Goal: Task Accomplishment & Management: Complete application form

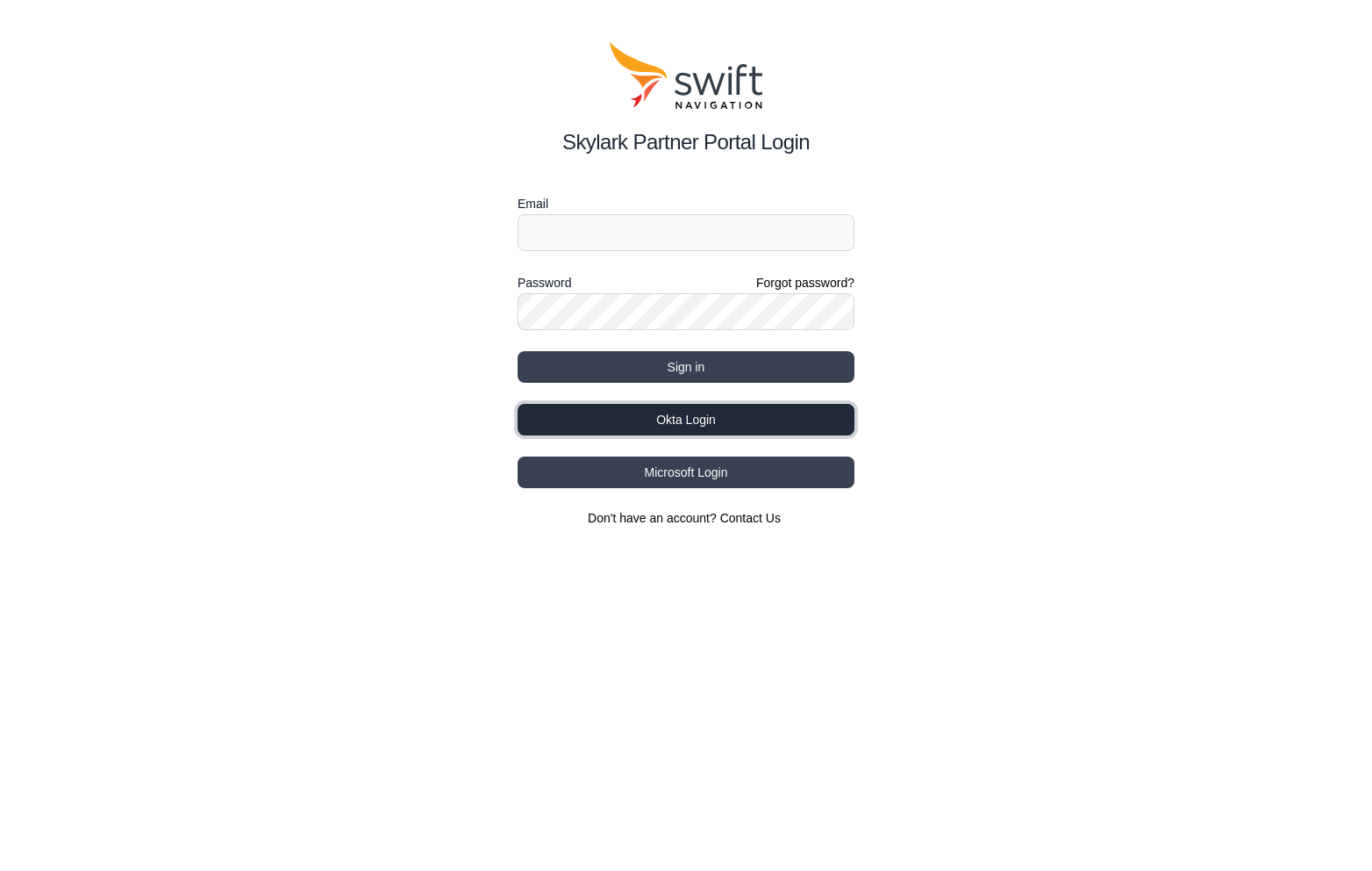
click at [740, 413] on button "Okta Login" at bounding box center [686, 420] width 337 height 32
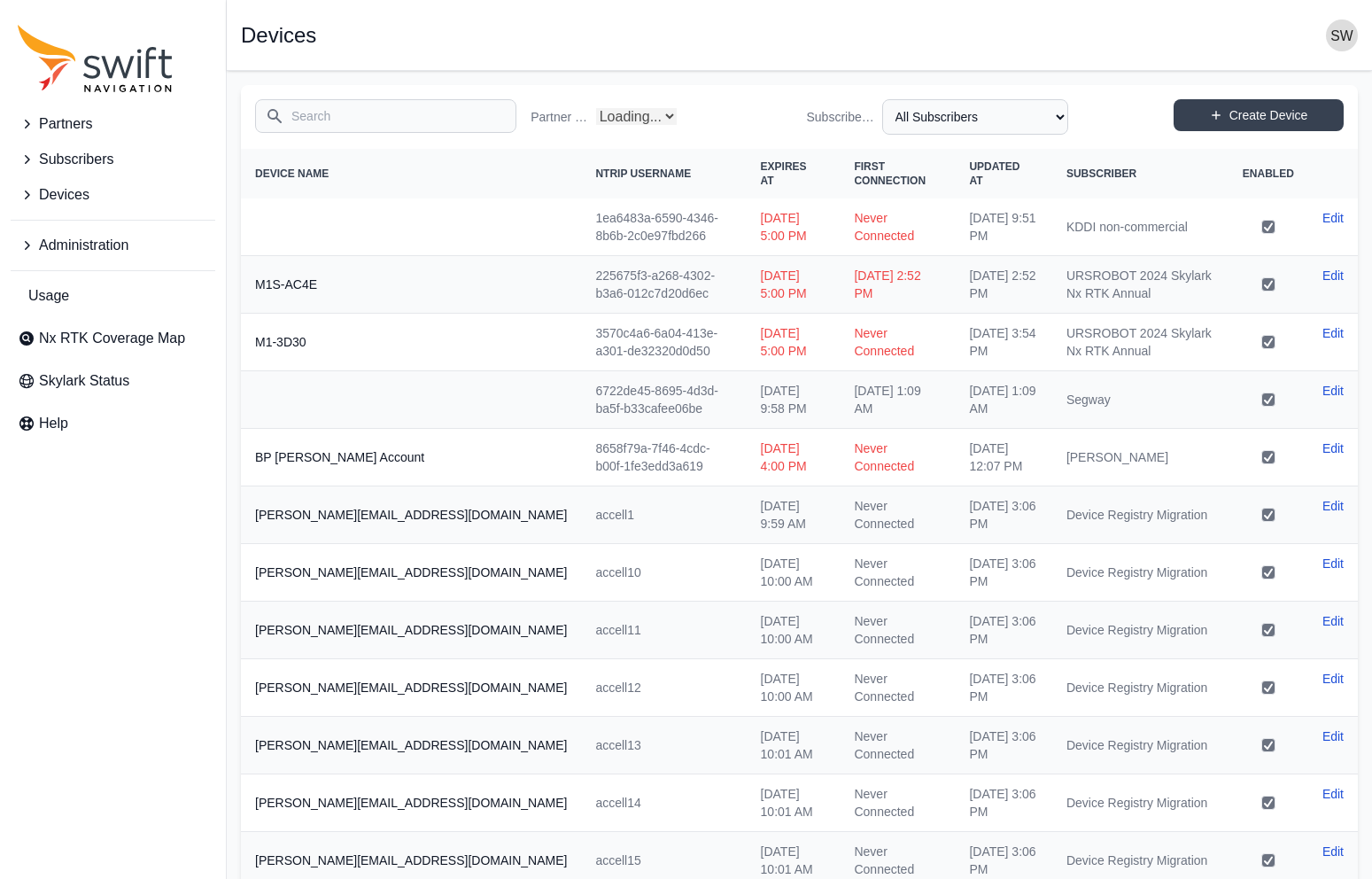
select select "Partner Name"
click at [30, 244] on icon "Sidenav" at bounding box center [26, 245] width 18 height 18
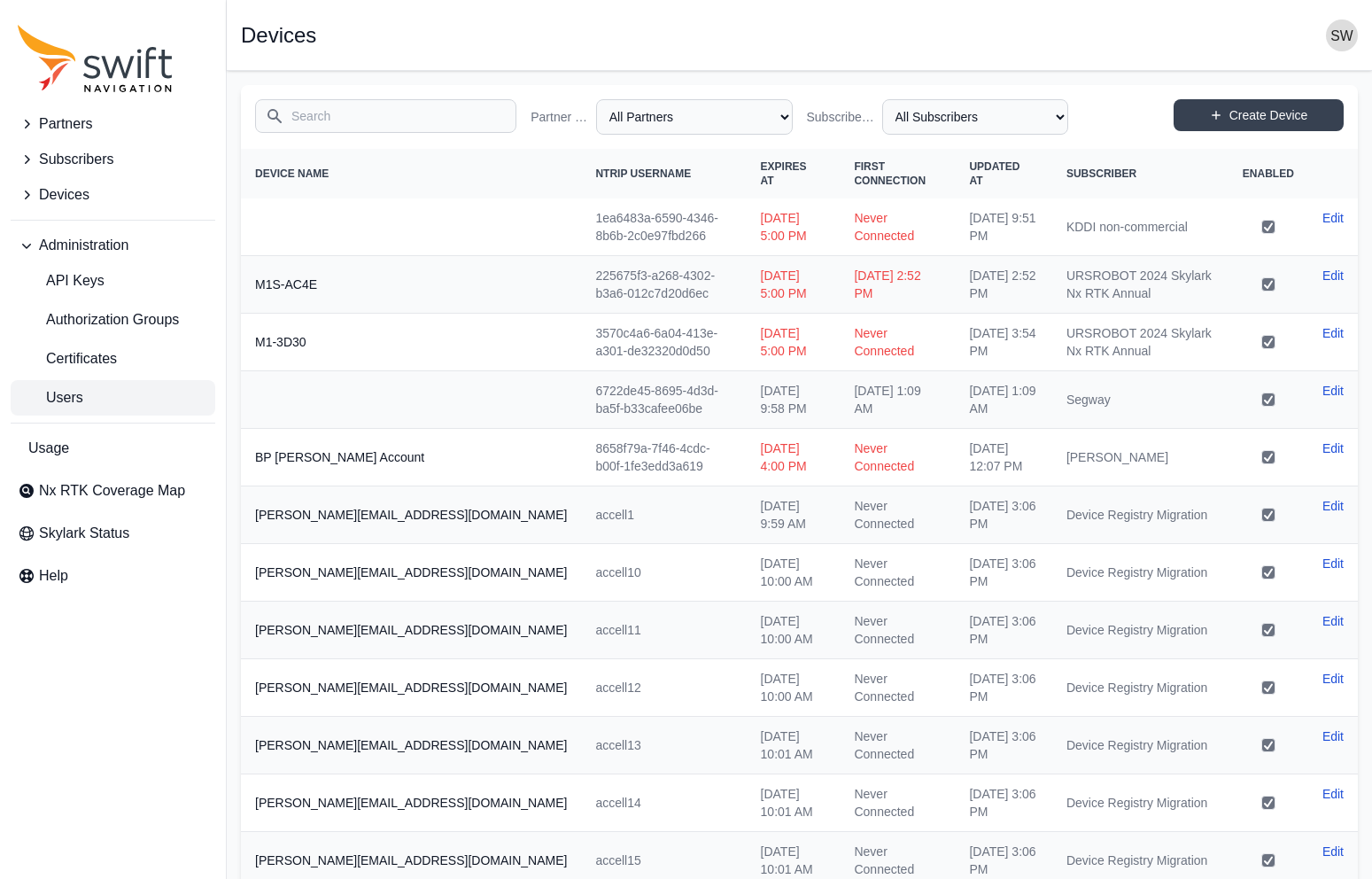
click at [68, 393] on span "Users" at bounding box center [50, 397] width 65 height 21
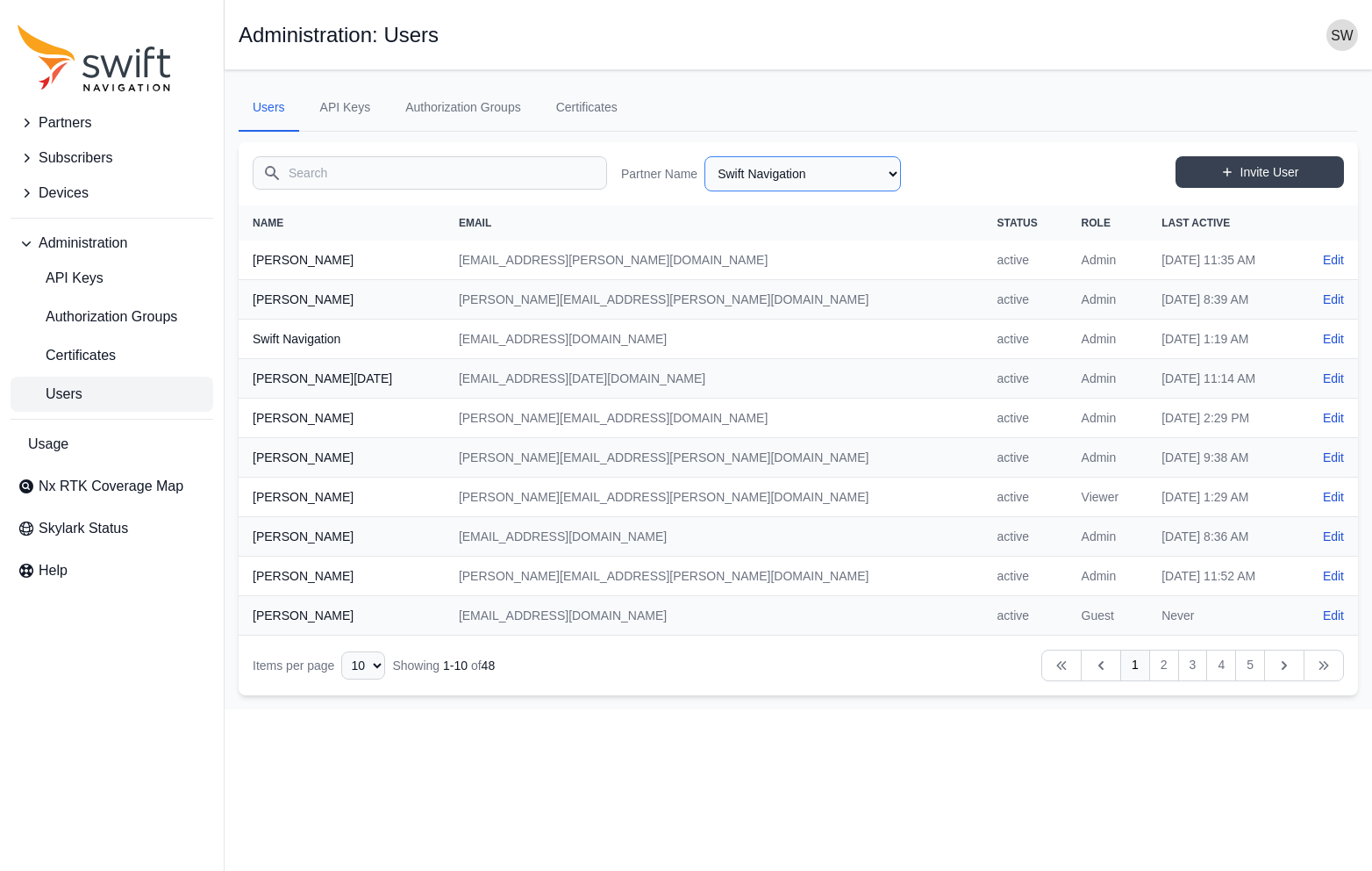
click at [797, 183] on select "AlpsAlpine Asensing Bad Elf Bench Mark Equipment & Supplies Inc. Benchmark Tool…" at bounding box center [803, 173] width 197 height 35
click at [704, 156] on select "AlpsAlpine Asensing Bad Elf Bench Mark Equipment & Supplies Inc. Benchmark Tool…" at bounding box center [803, 173] width 197 height 35
select select "11cb55f4-0334-4c66-8e50-08172a6af4be"
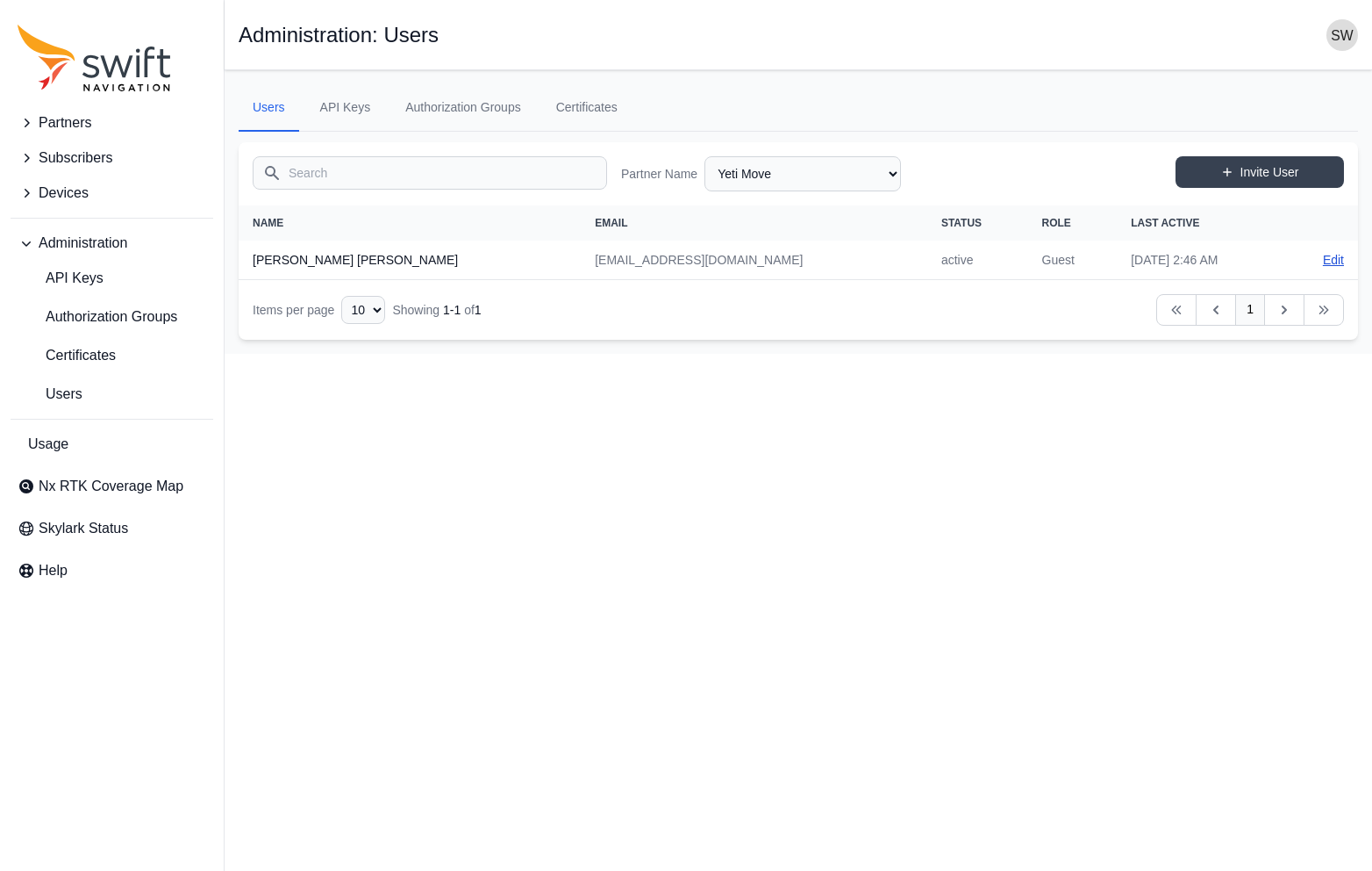
click at [1340, 258] on link "Edit" at bounding box center [1334, 259] width 21 height 18
select select "11cb55f4-0334-4c66-8e50-08172a6af4be"
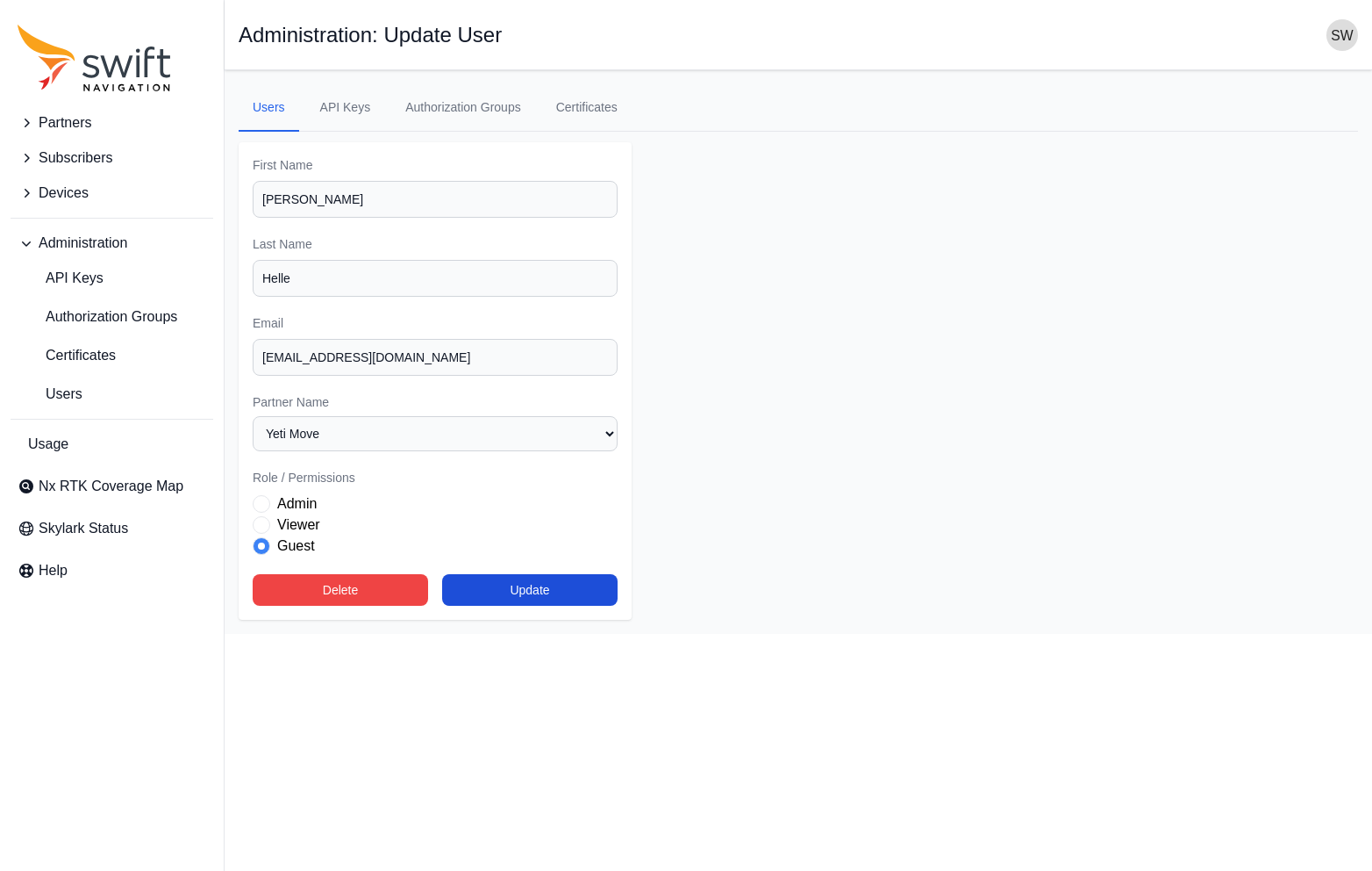
select select "11cb55f4-0334-4c66-8e50-08172a6af4be"
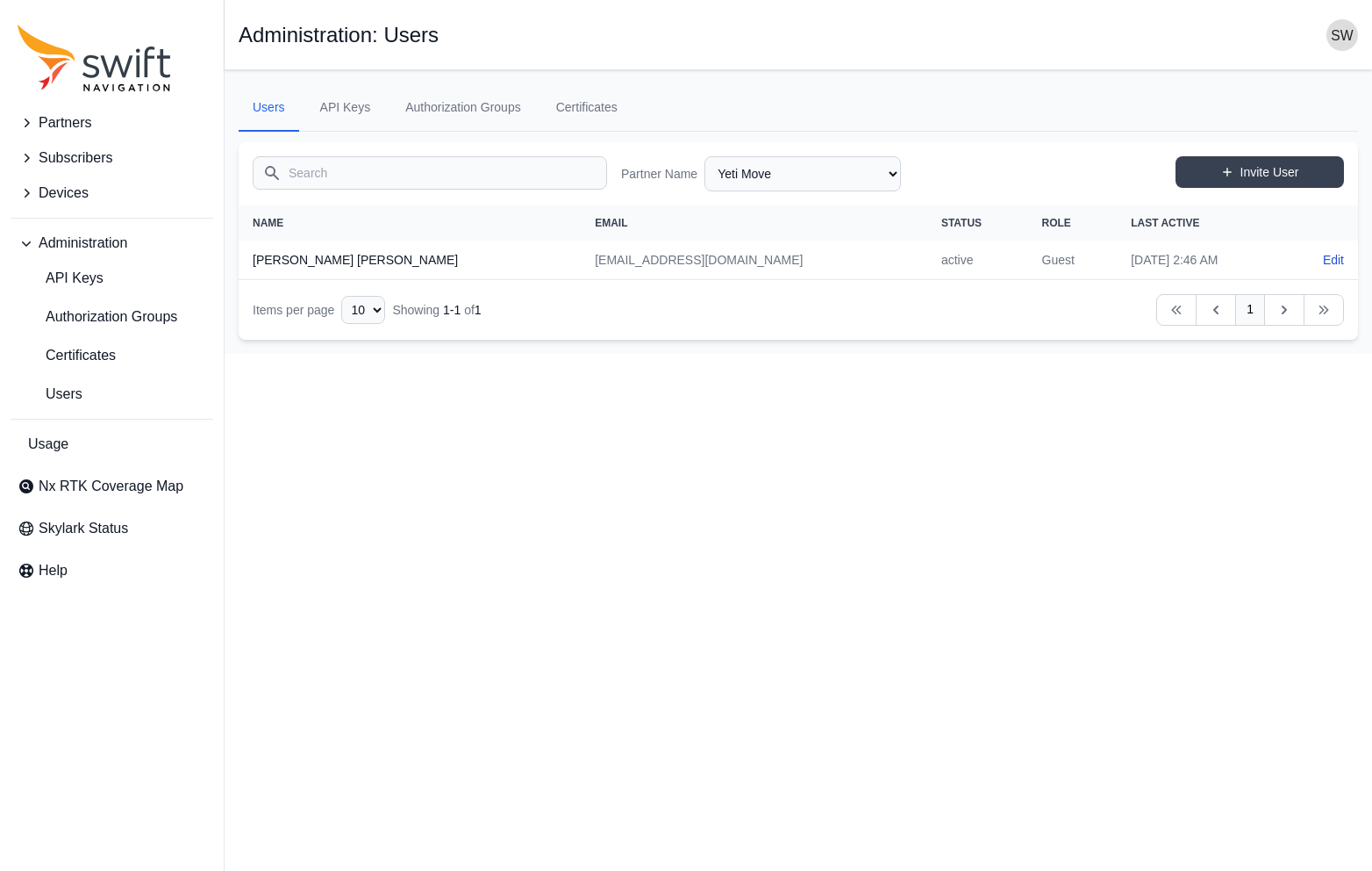
click at [532, 354] on html "Partners Subscribers Devices Administration API Keys Authorization Groups Certi…" at bounding box center [686, 177] width 1372 height 354
click at [1259, 171] on link "Invite User" at bounding box center [1261, 172] width 169 height 32
select select "11cb55f4-0334-4c66-8e50-08172a6af4be"
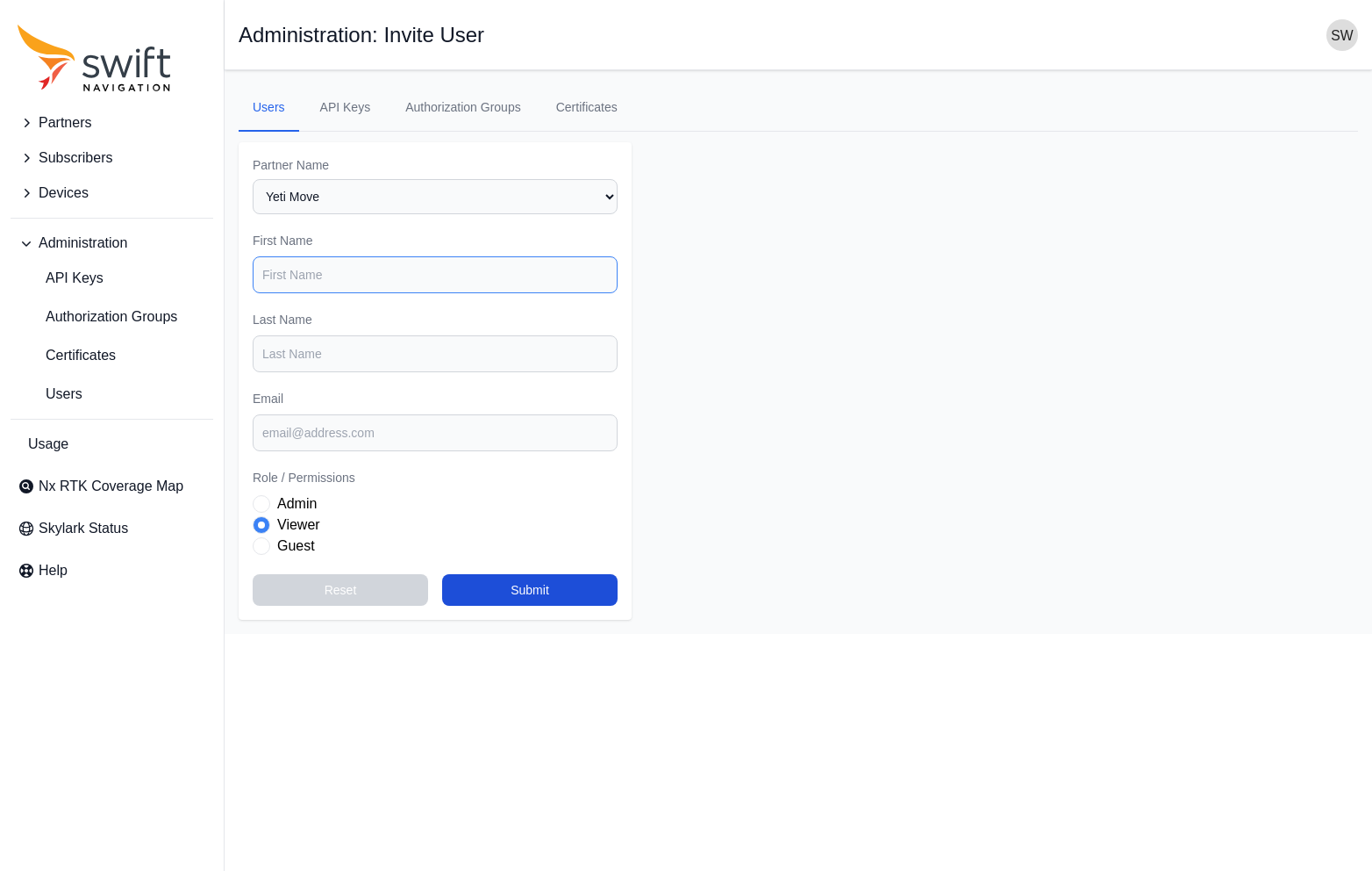
click at [294, 272] on input "First Name" at bounding box center [435, 274] width 365 height 37
paste input "[PERSON_NAME]"
type input "Kjetil"
paste input "[PERSON_NAME]"
type input "[PERSON_NAME]"
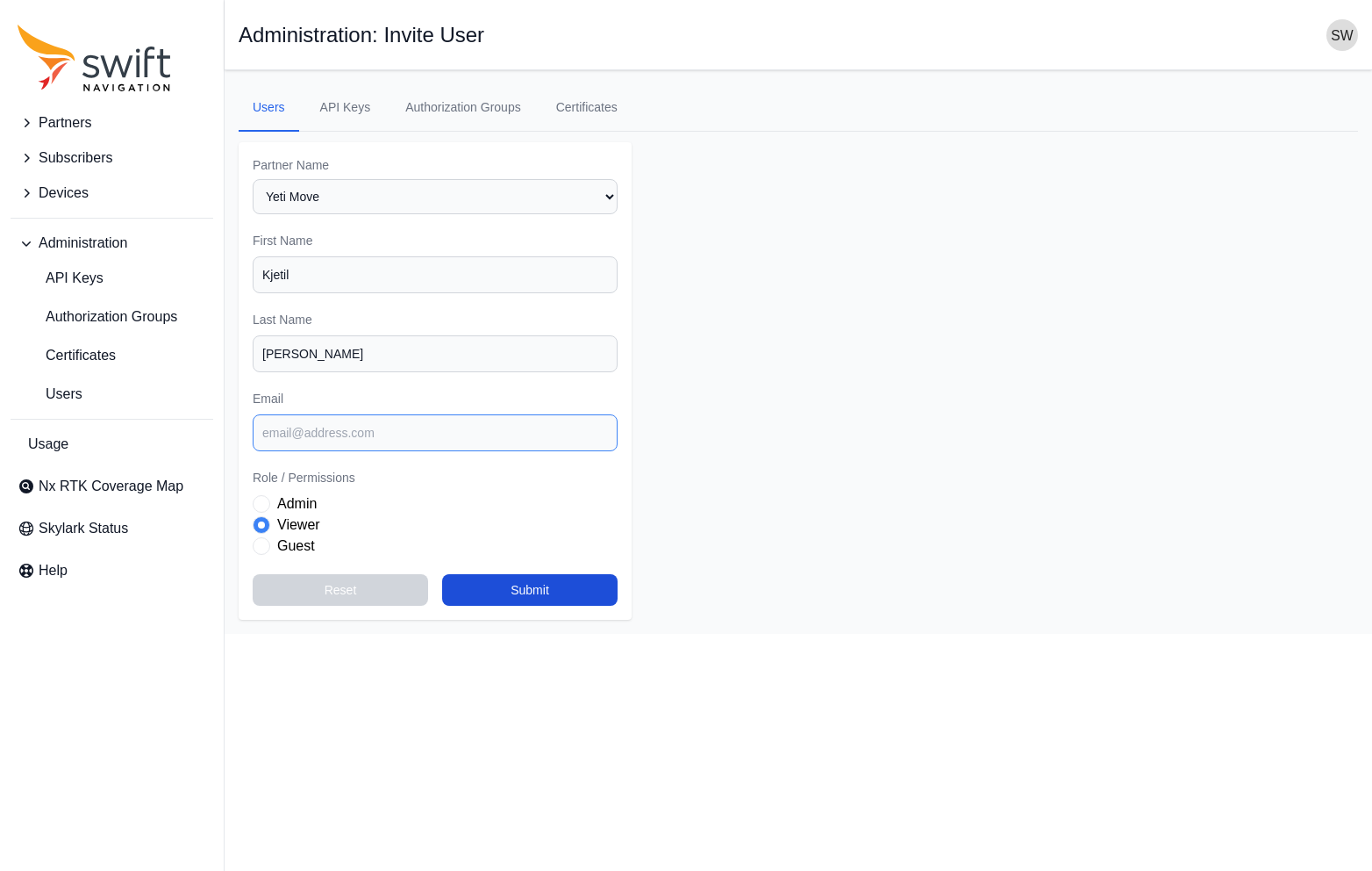
click at [342, 429] on input "Email" at bounding box center [435, 432] width 365 height 37
paste input "[EMAIL_ADDRESS][PERSON_NAME][DOMAIN_NAME]"
type input "[EMAIL_ADDRESS][PERSON_NAME][DOMAIN_NAME]"
click at [300, 543] on label "Guest" at bounding box center [296, 546] width 37 height 21
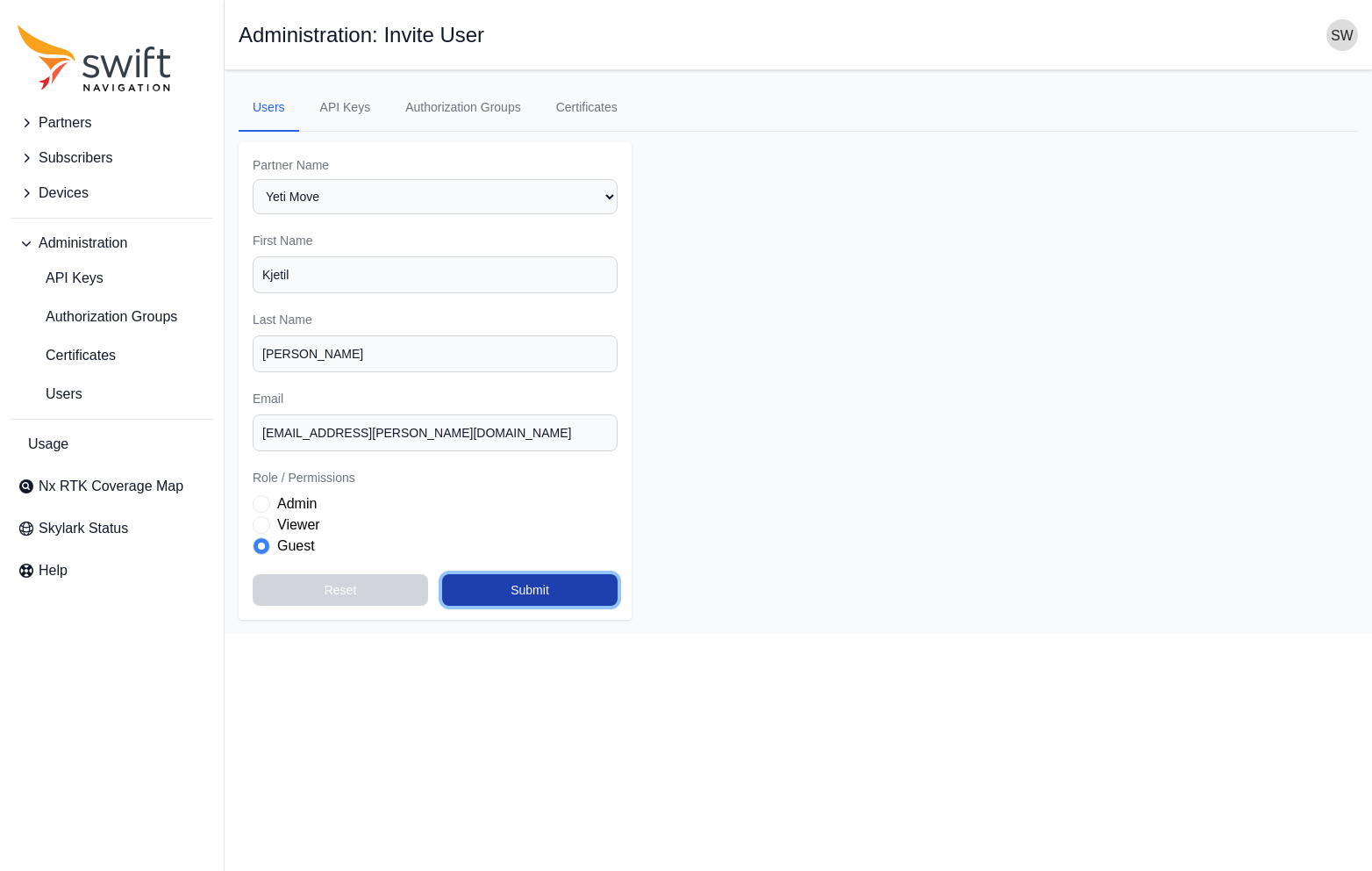
click at [568, 597] on button "Submit" at bounding box center [529, 590] width 175 height 32
select select "11cb55f4-0334-4c66-8e50-08172a6af4be"
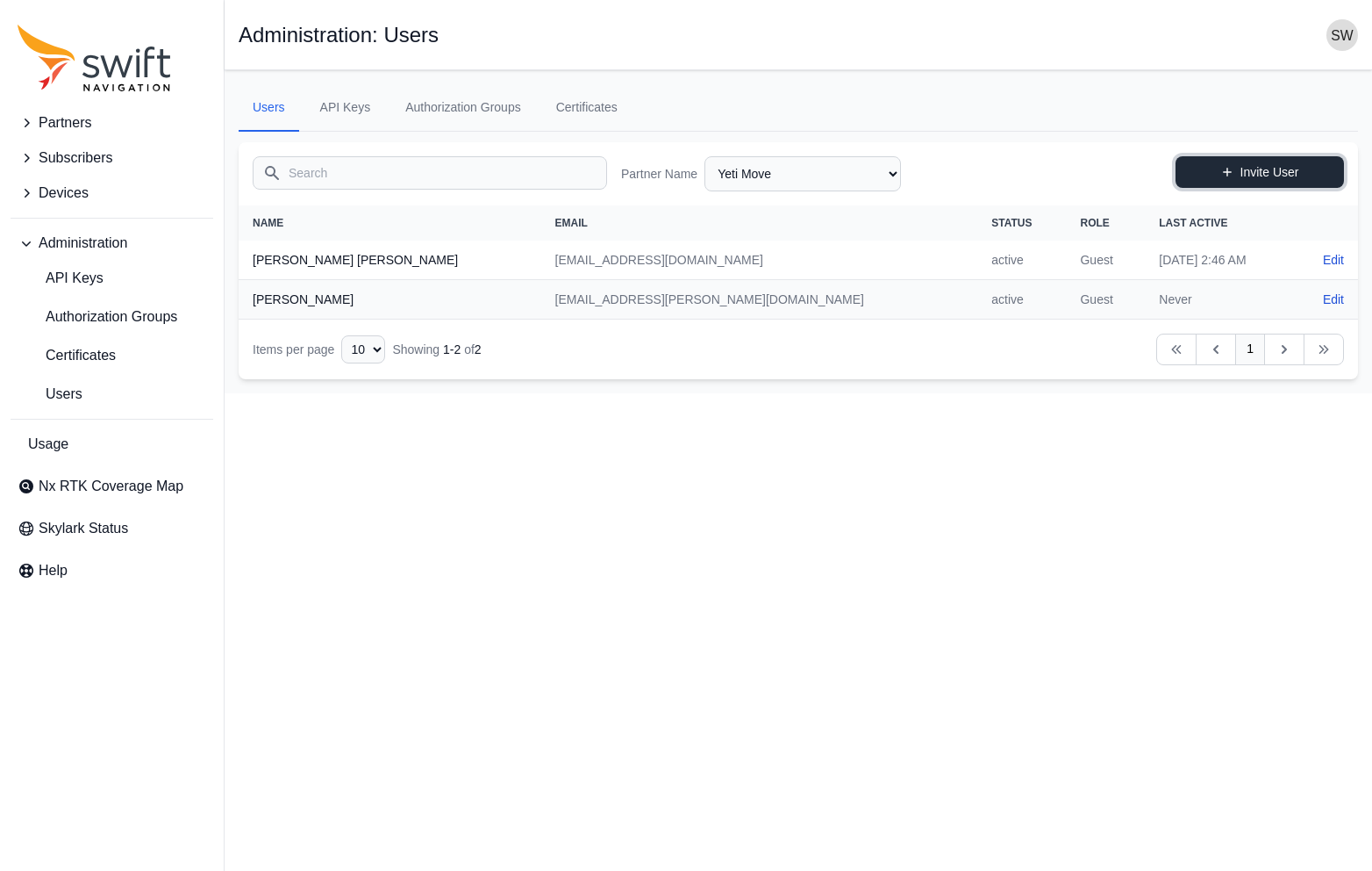
click at [1261, 164] on link "Invite User" at bounding box center [1261, 172] width 169 height 32
select select "11cb55f4-0334-4c66-8e50-08172a6af4be"
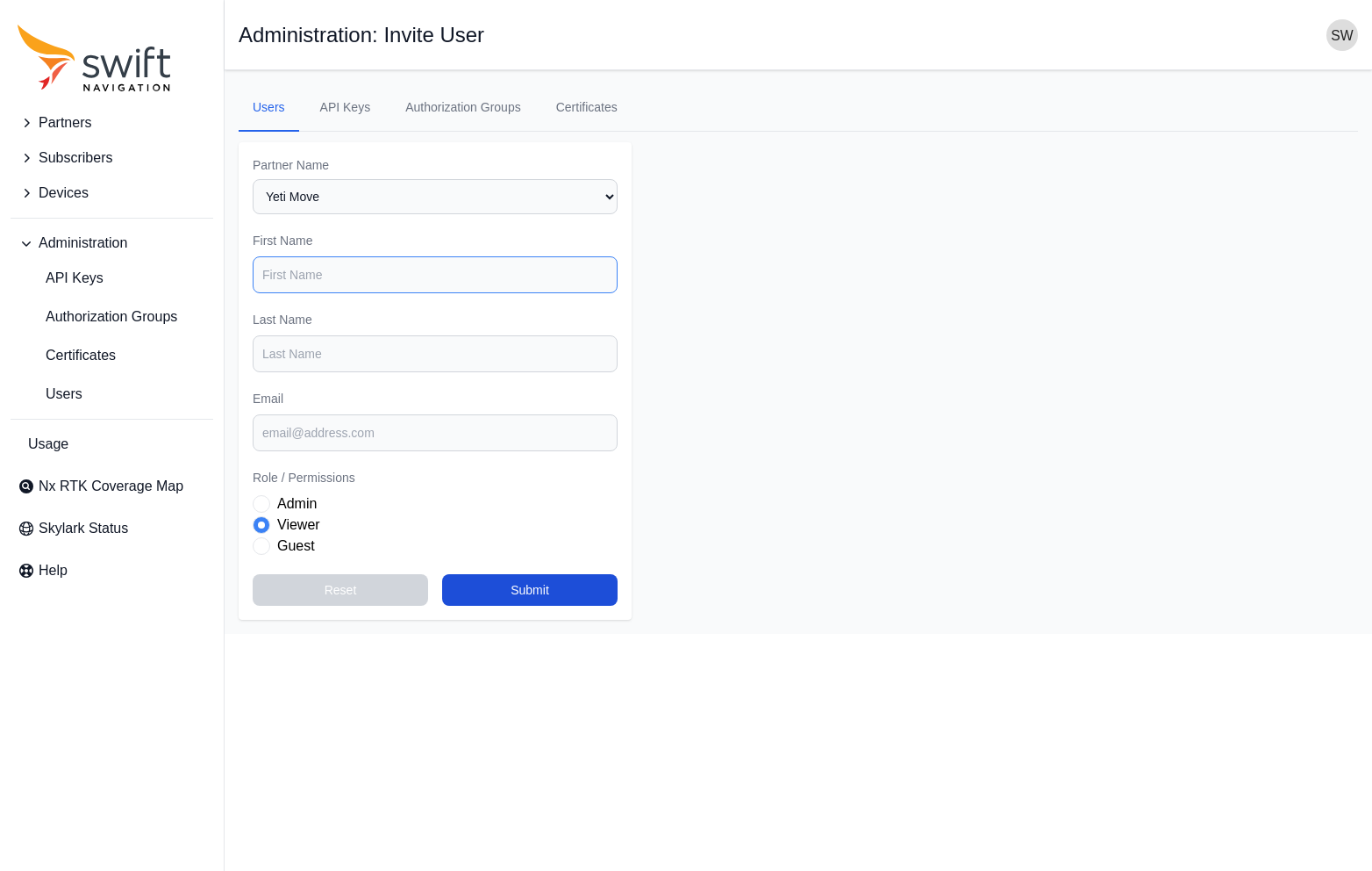
click at [479, 278] on input "First Name" at bounding box center [435, 274] width 365 height 37
paste input "[PERSON_NAME] [PERSON_NAME]"
type input "[PERSON_NAME]"
paste input "[PERSON_NAME] [PERSON_NAME]"
type input "[PERSON_NAME]"
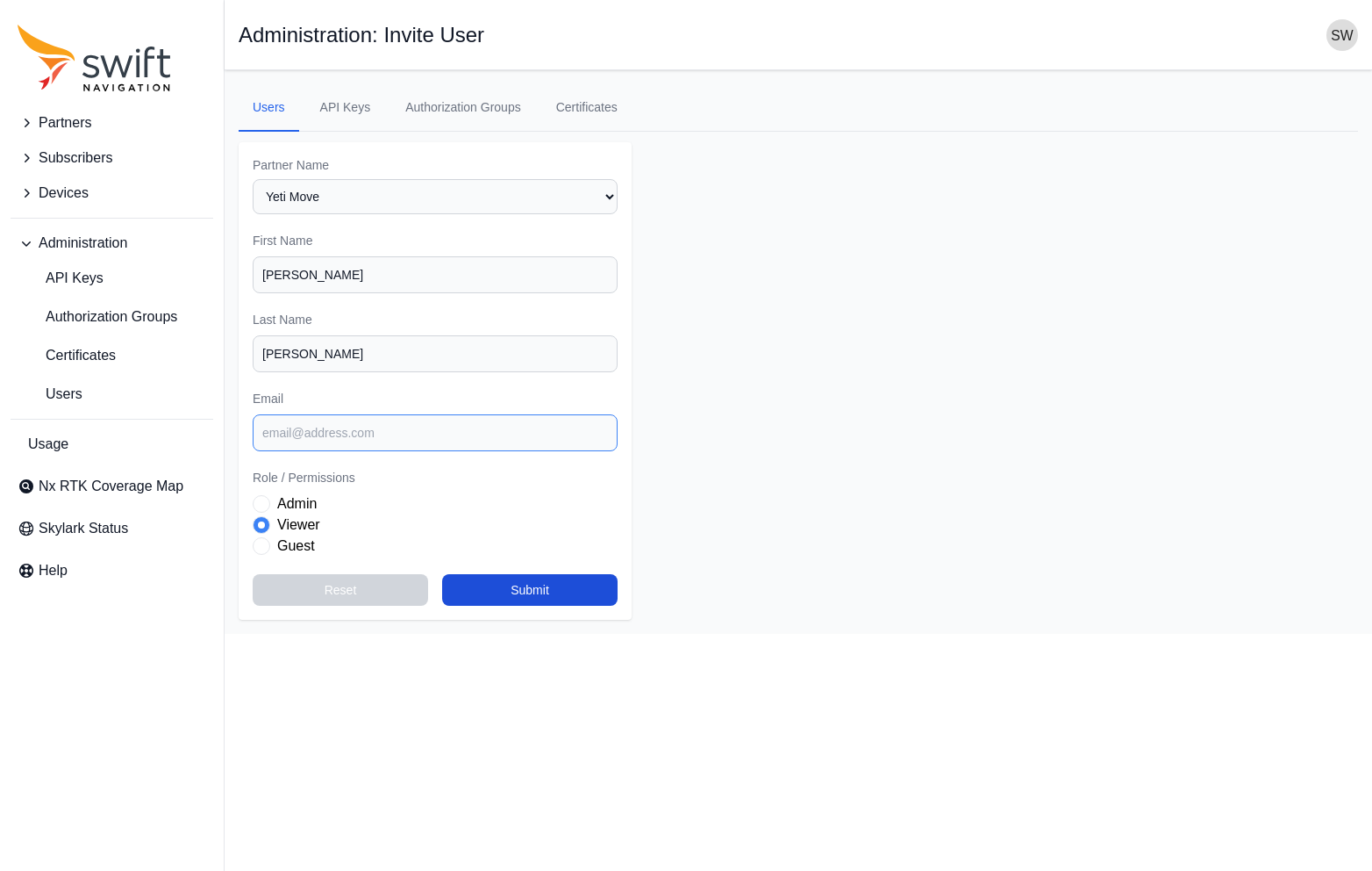
click at [433, 430] on input "Email" at bounding box center [435, 432] width 365 height 37
paste input "[EMAIL_ADDRESS][PERSON_NAME][DOMAIN_NAME]"
type input "[EMAIL_ADDRESS][PERSON_NAME][DOMAIN_NAME]"
click at [309, 551] on label "Guest" at bounding box center [296, 546] width 37 height 21
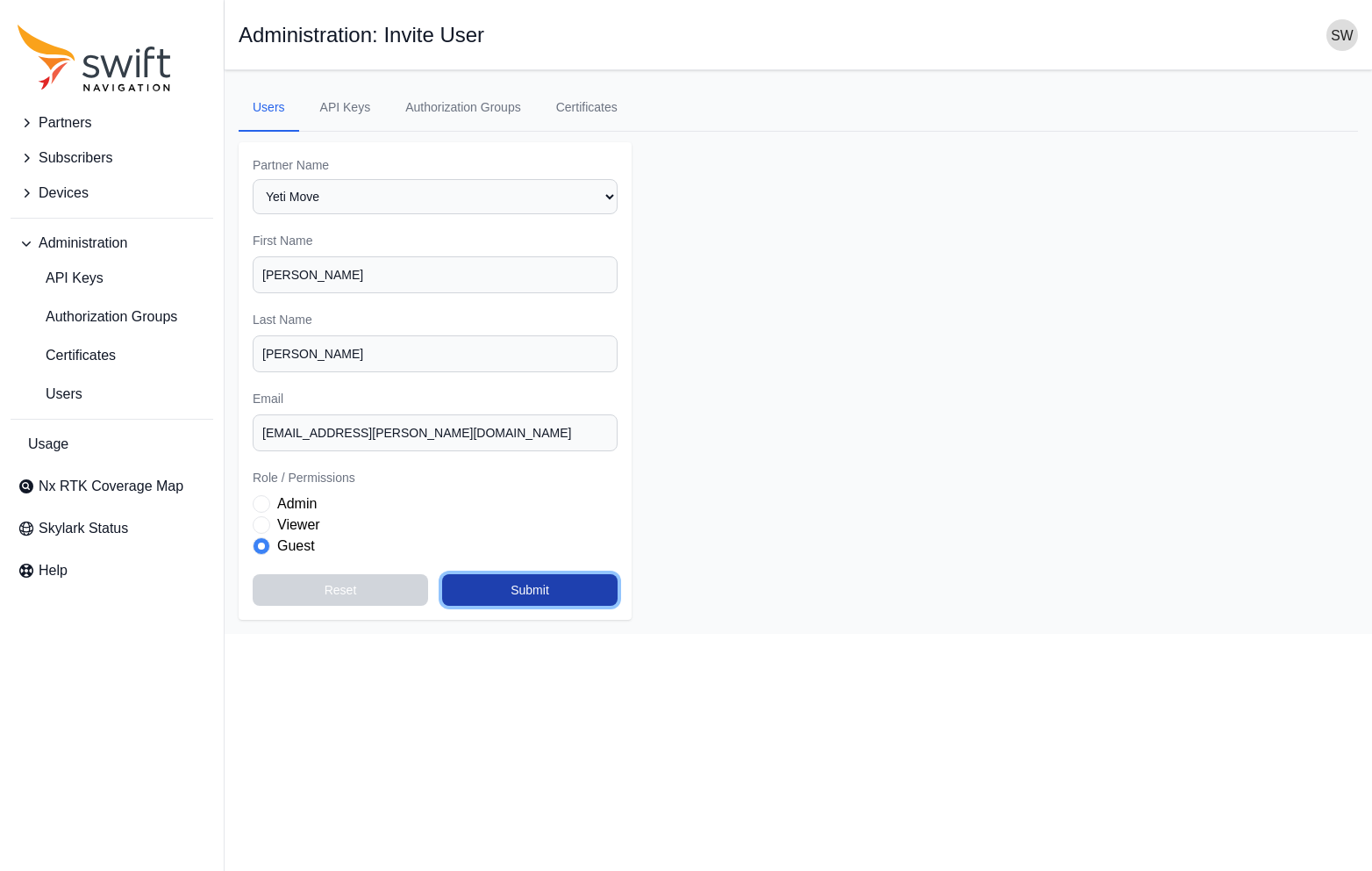
click at [479, 593] on button "Submit" at bounding box center [529, 590] width 175 height 32
select select "11cb55f4-0334-4c66-8e50-08172a6af4be"
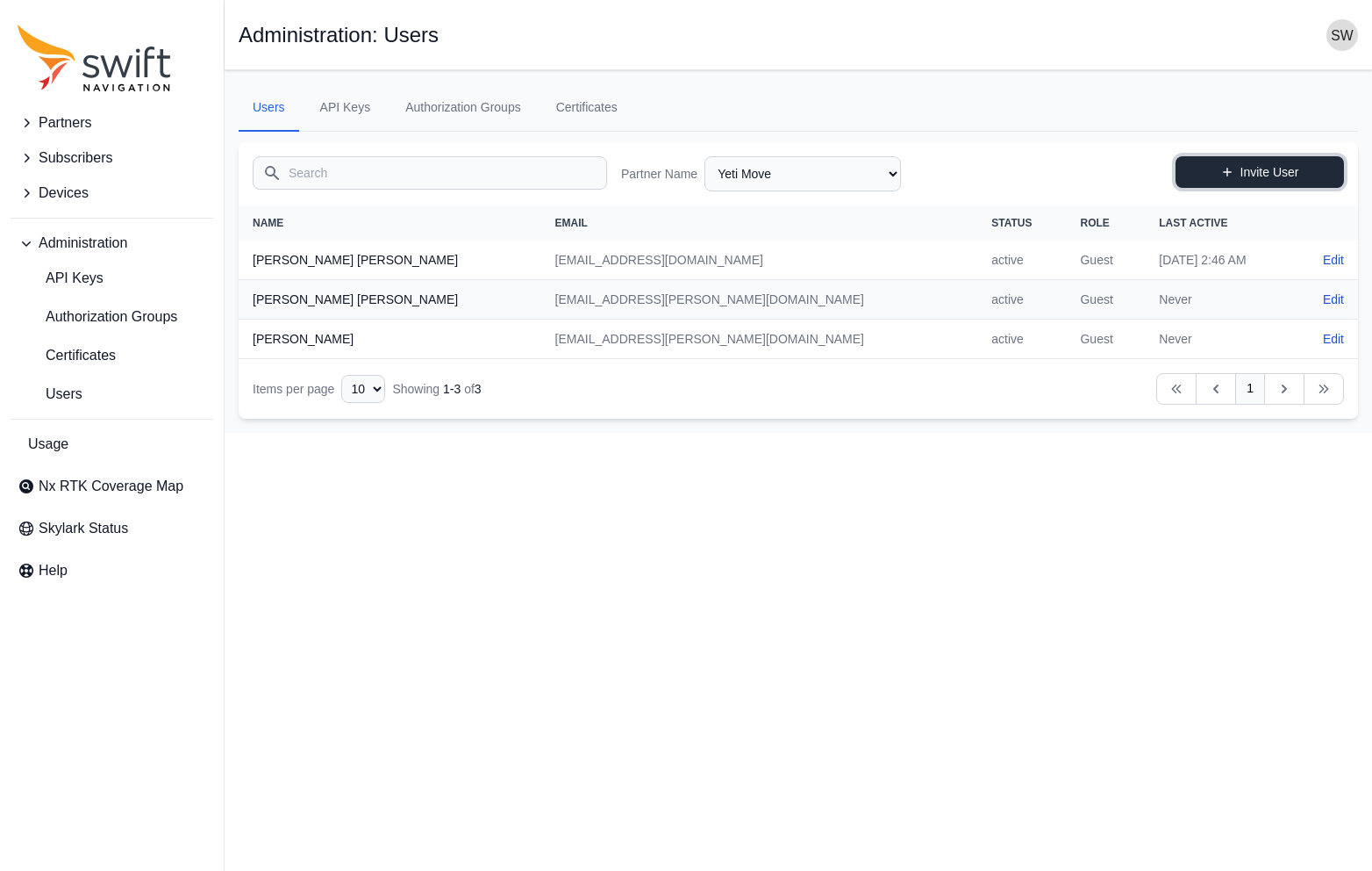
click at [1244, 174] on link "Invite User" at bounding box center [1261, 172] width 169 height 32
select select "11cb55f4-0334-4c66-8e50-08172a6af4be"
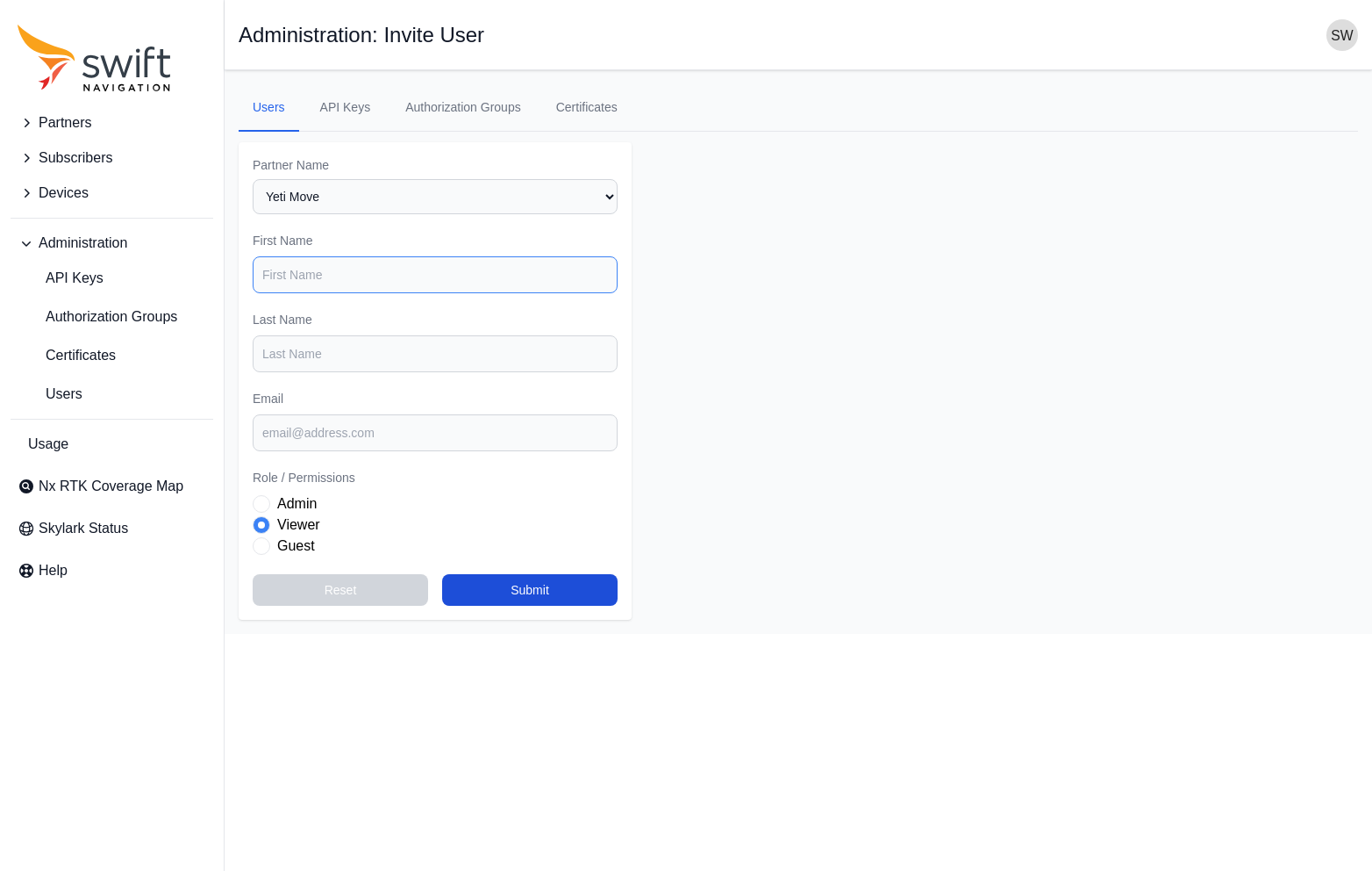
click at [477, 277] on input "First Name" at bounding box center [435, 274] width 365 height 37
paste input "[PERSON_NAME]"
type input "[PERSON_NAME]"
paste input "[PERSON_NAME]"
type input "[PERSON_NAME]"
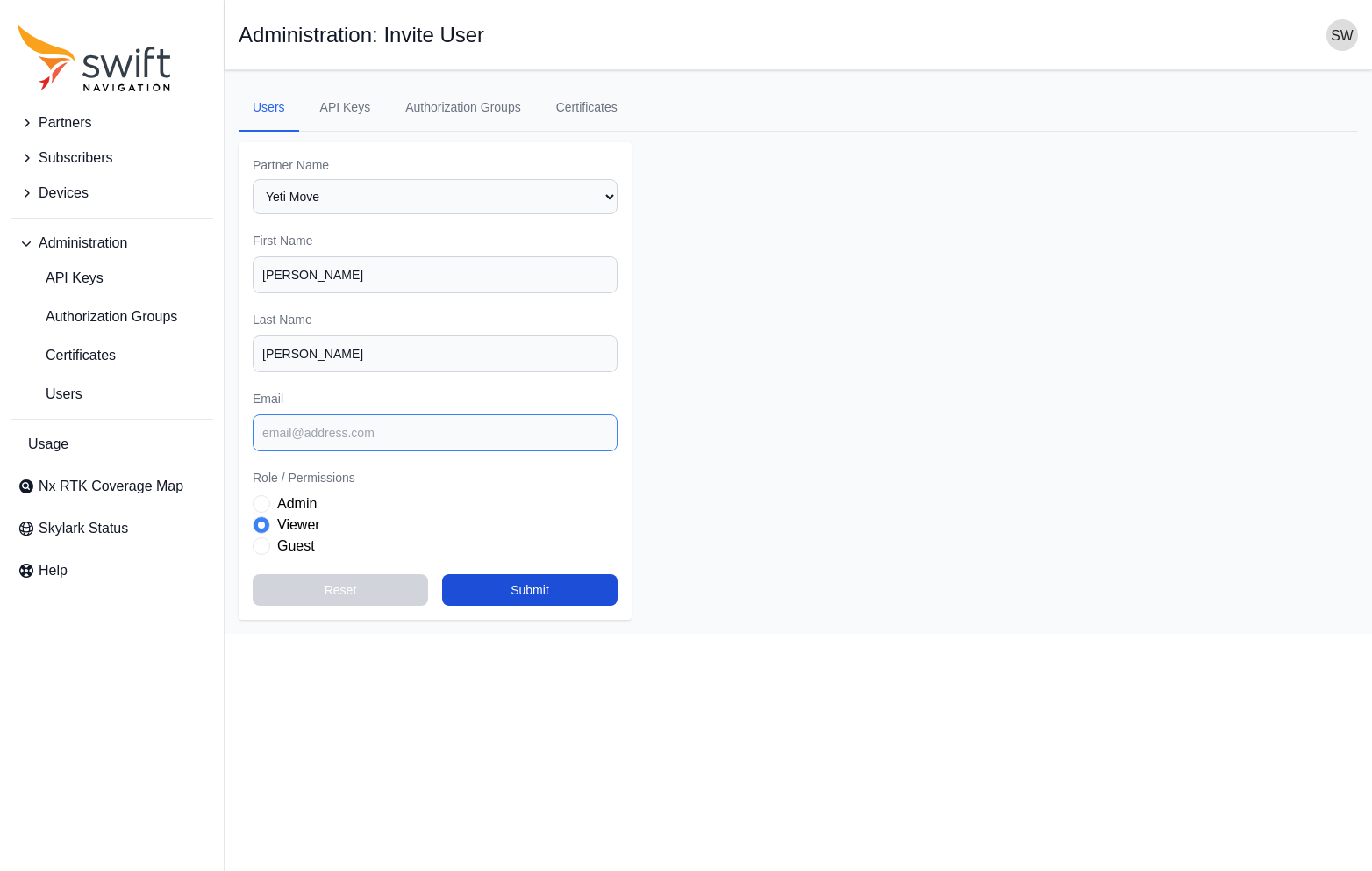
click at [517, 439] on input "Email" at bounding box center [435, 432] width 365 height 37
paste input "[EMAIL_ADDRESS][PERSON_NAME][DOMAIN_NAME]"
type input "[EMAIL_ADDRESS][PERSON_NAME][DOMAIN_NAME]"
click at [302, 543] on label "Guest" at bounding box center [296, 546] width 37 height 21
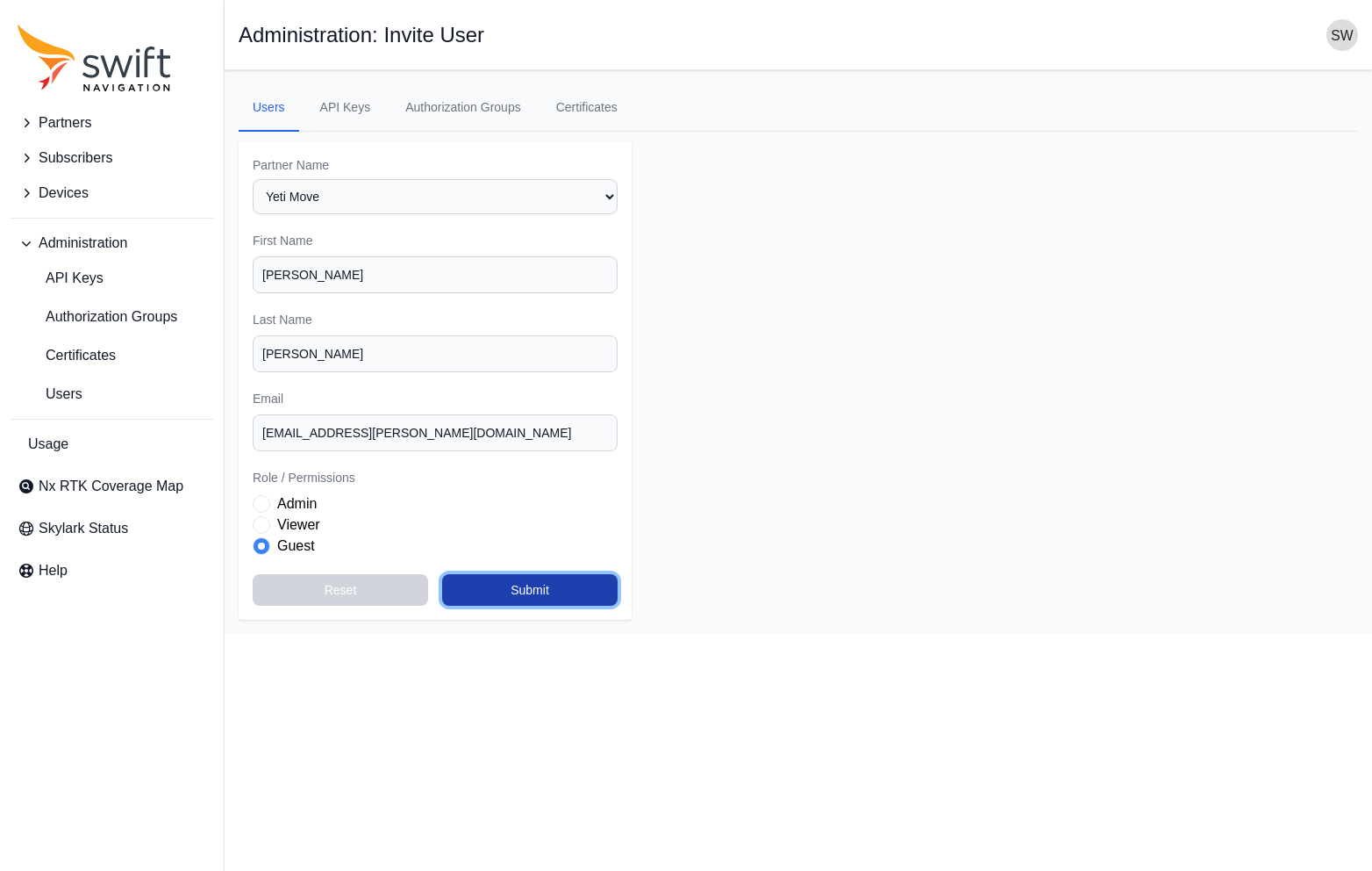
click at [520, 588] on button "Submit" at bounding box center [529, 590] width 175 height 32
select select "11cb55f4-0334-4c66-8e50-08172a6af4be"
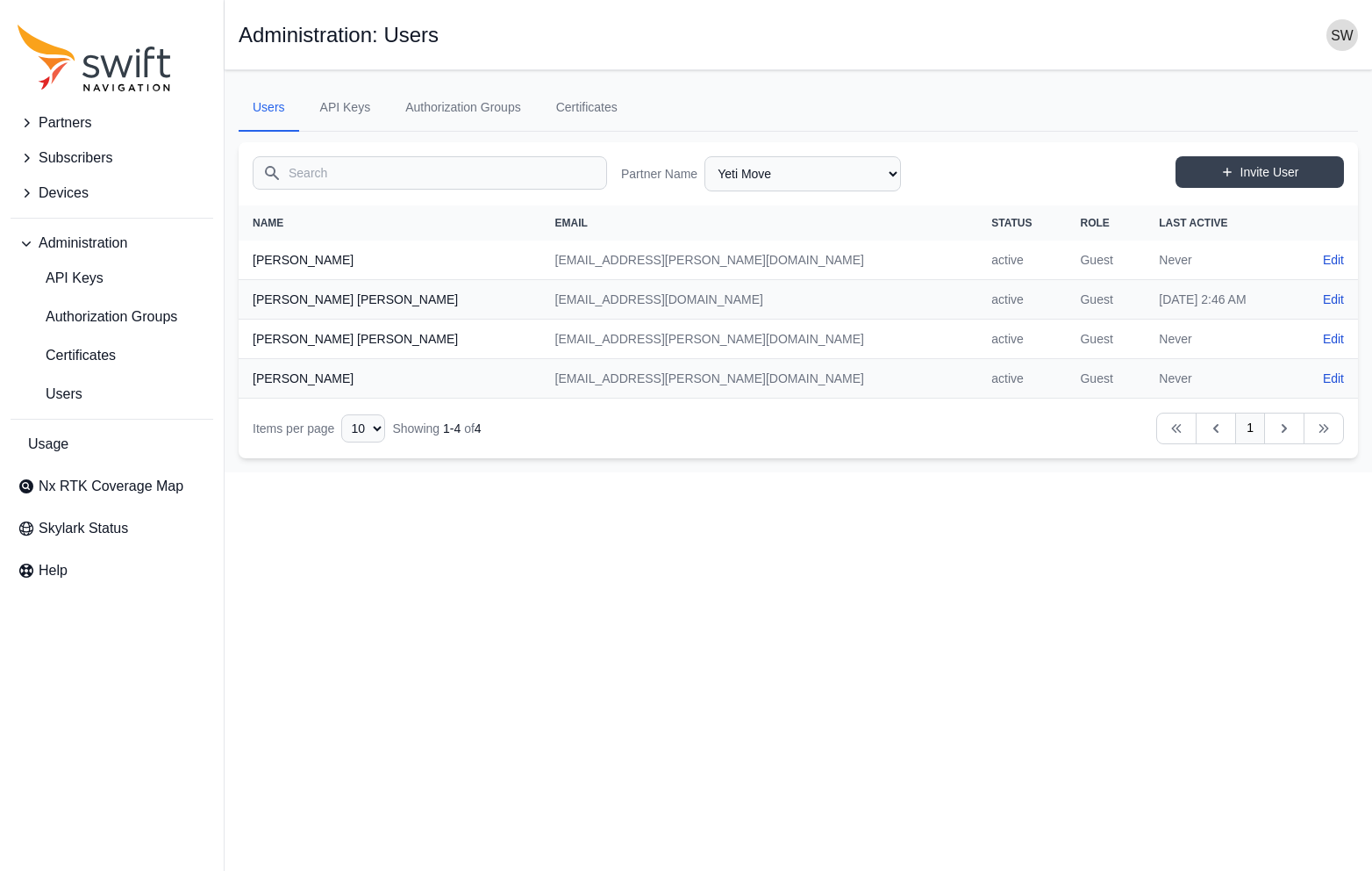
click at [24, 119] on icon "Sidenav" at bounding box center [26, 123] width 18 height 18
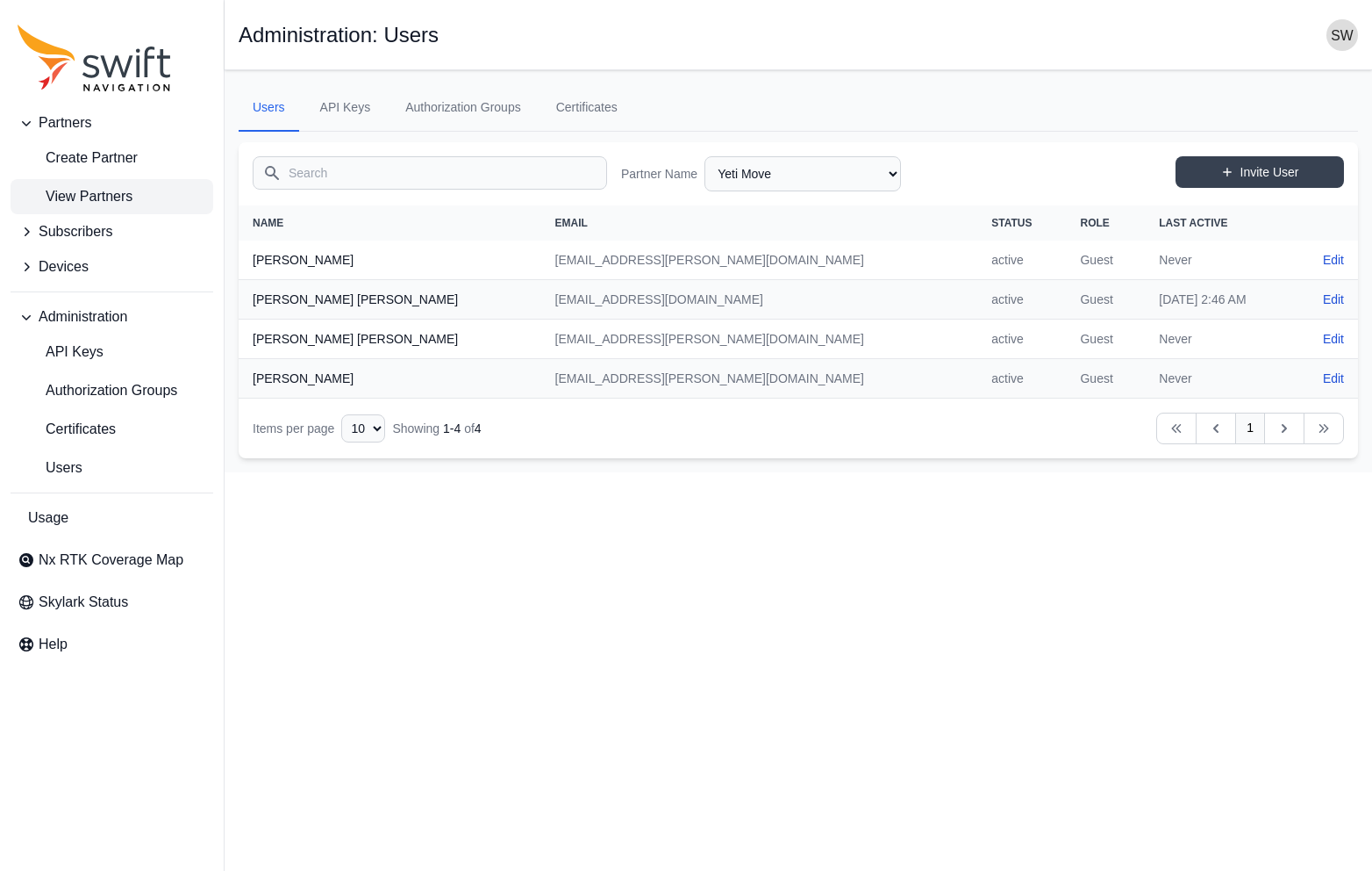
click at [48, 197] on span "View Partners" at bounding box center [75, 197] width 115 height 21
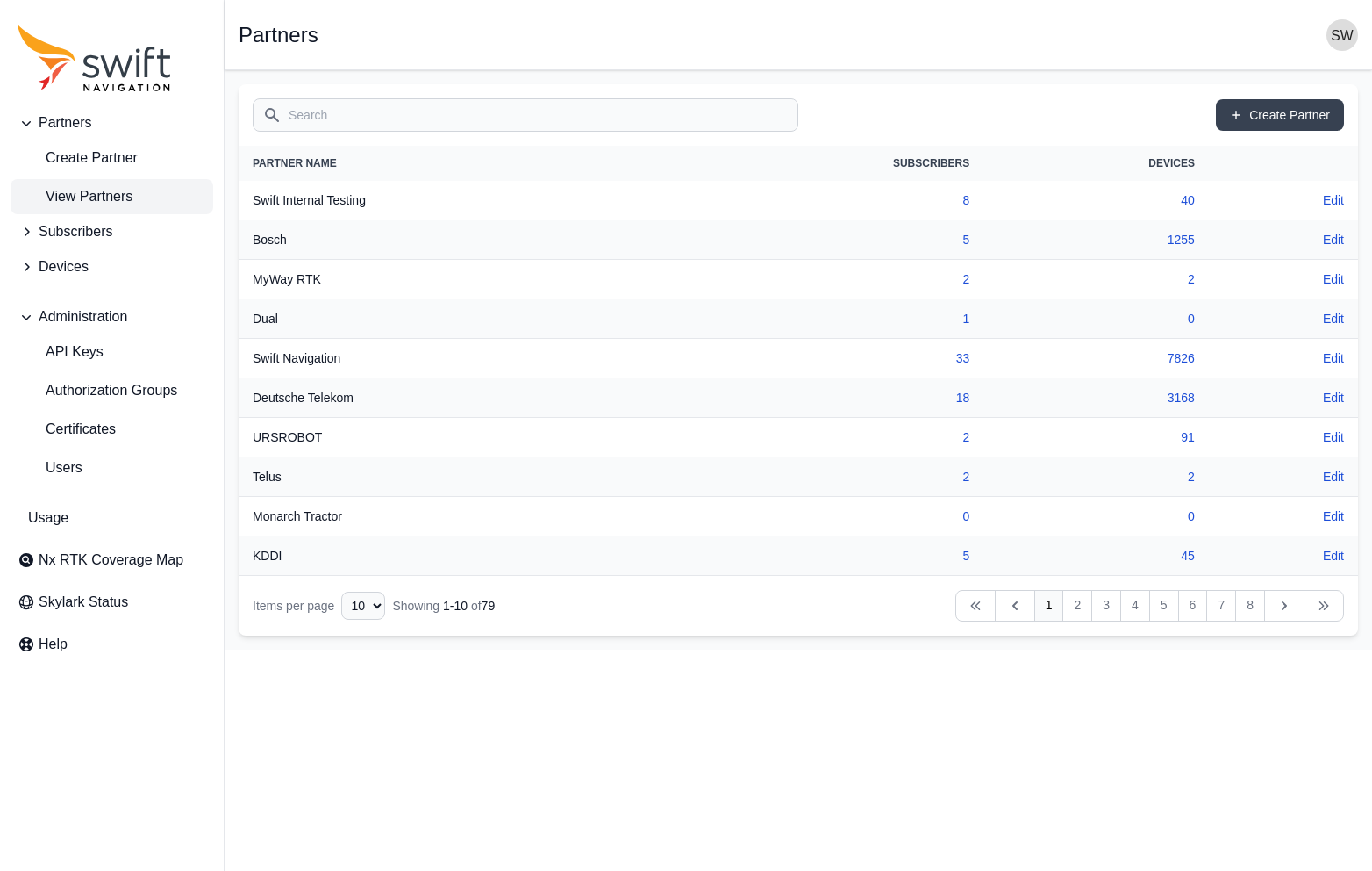
click at [644, 125] on input "Search" at bounding box center [525, 115] width 546 height 34
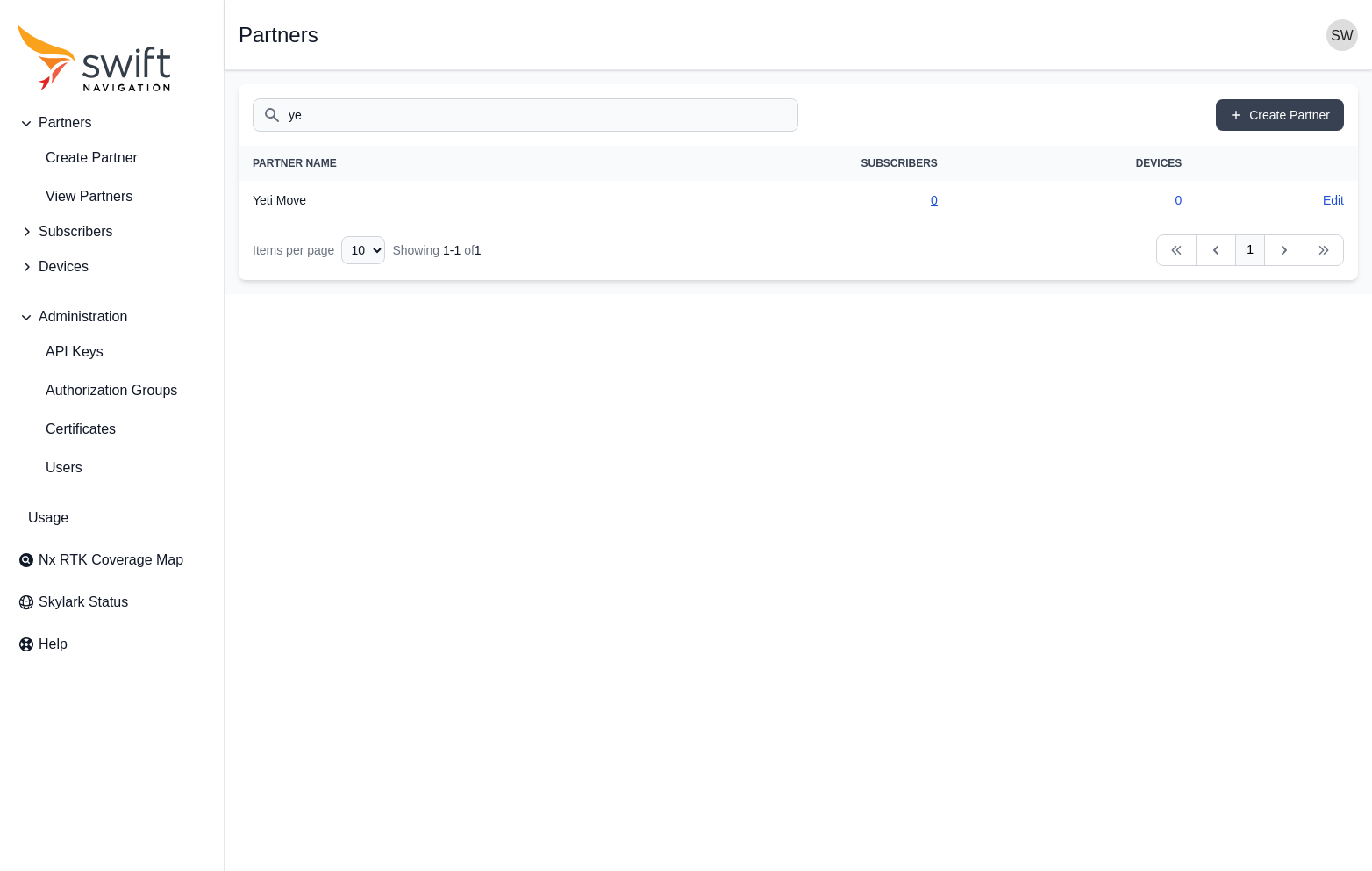
type input "ye"
click at [931, 203] on link "0" at bounding box center [934, 199] width 7 height 14
select select "11cb55f4-0334-4c66-8e50-08172a6af4be"
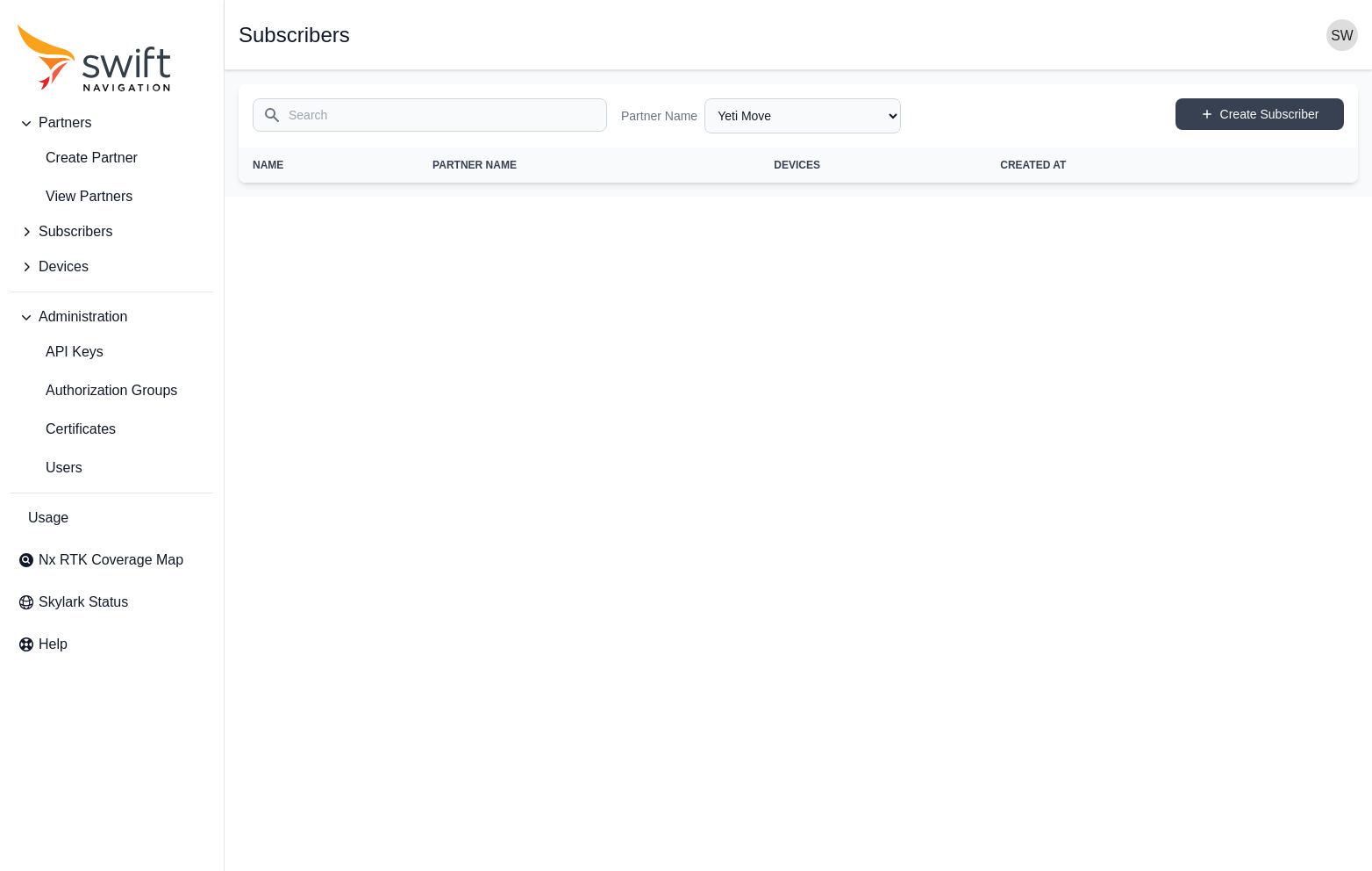
click at [64, 258] on span "Devices" at bounding box center [63, 267] width 50 height 21
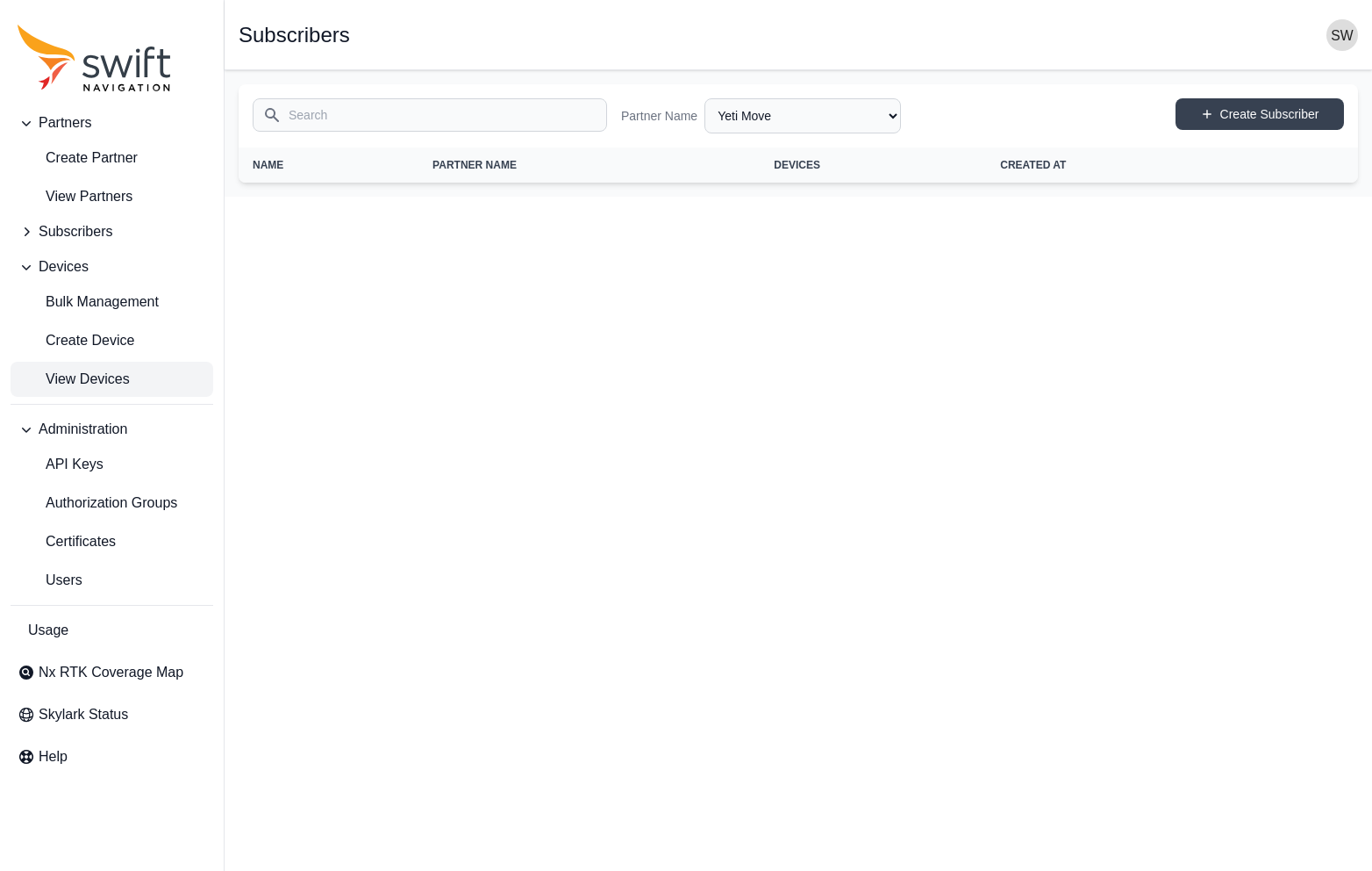
click at [89, 376] on span "View Devices" at bounding box center [74, 379] width 112 height 21
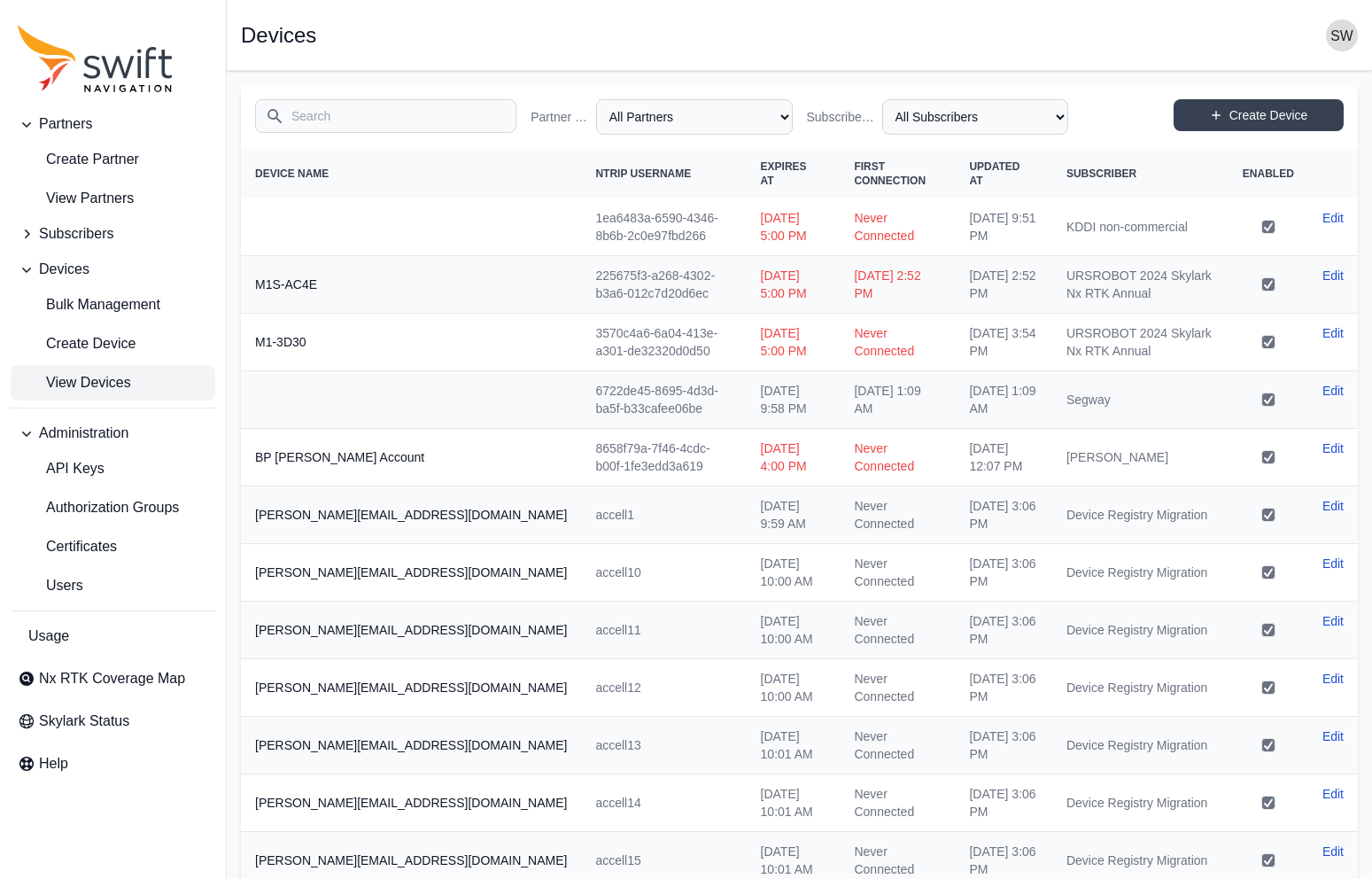
click at [359, 119] on input "Search" at bounding box center [386, 116] width 261 height 34
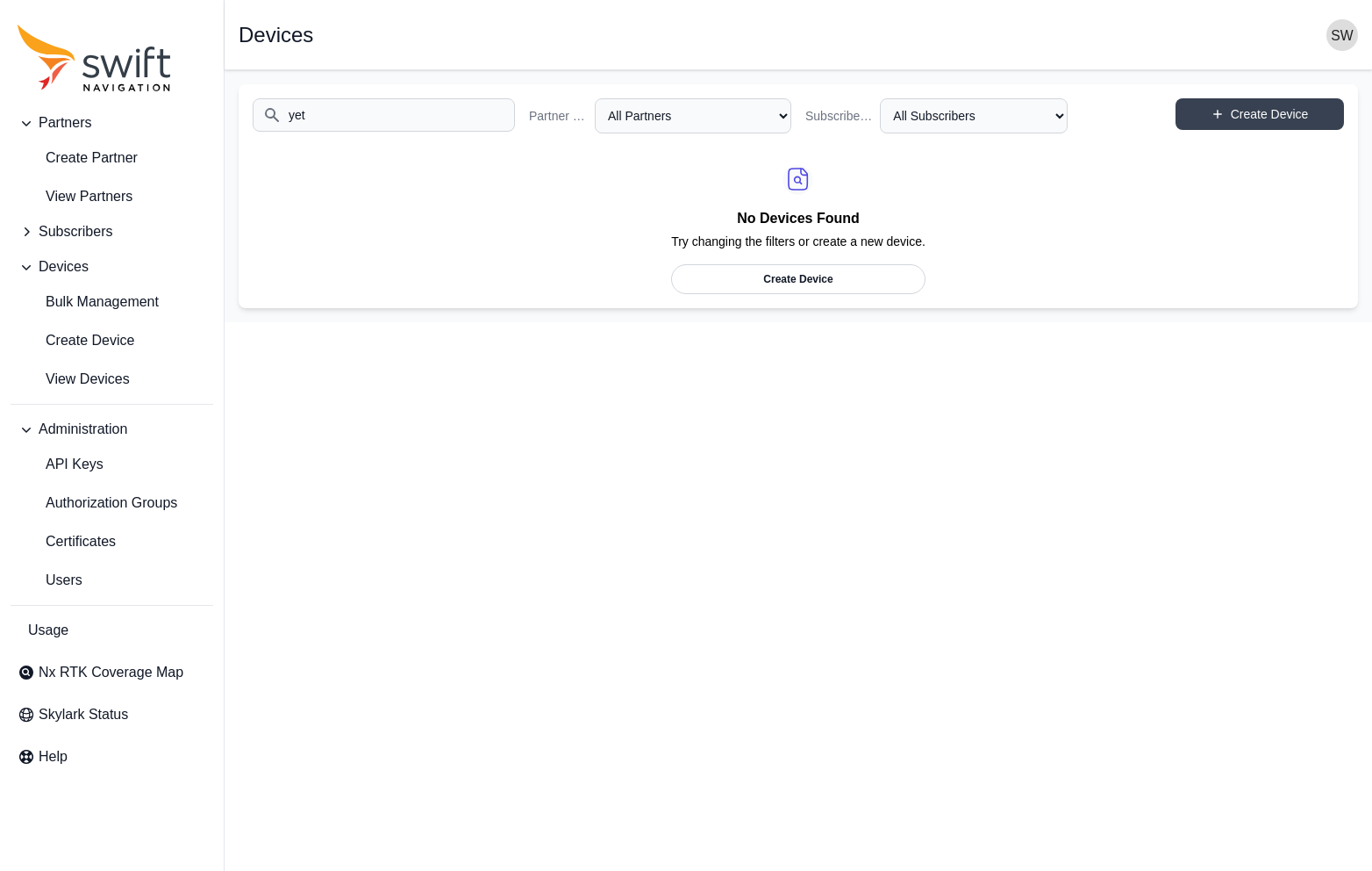
type input "yeti"
